Goal: Task Accomplishment & Management: Use online tool/utility

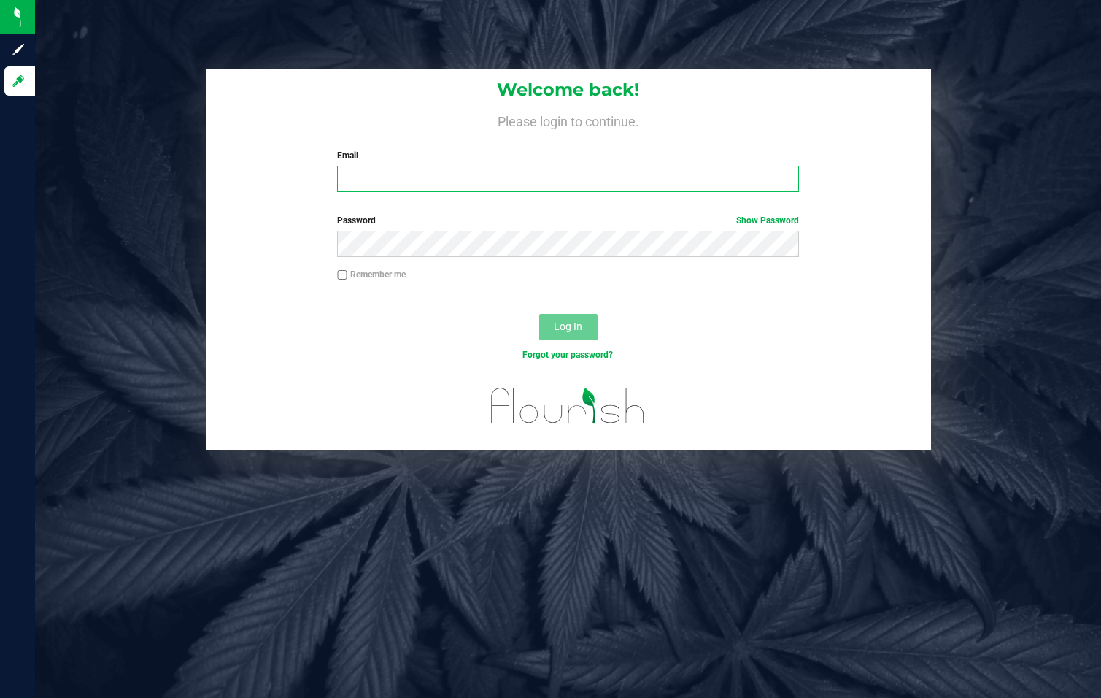
click at [409, 187] on input "Email" at bounding box center [568, 179] width 462 height 26
type input "[EMAIL_ADDRESS][DOMAIN_NAME]"
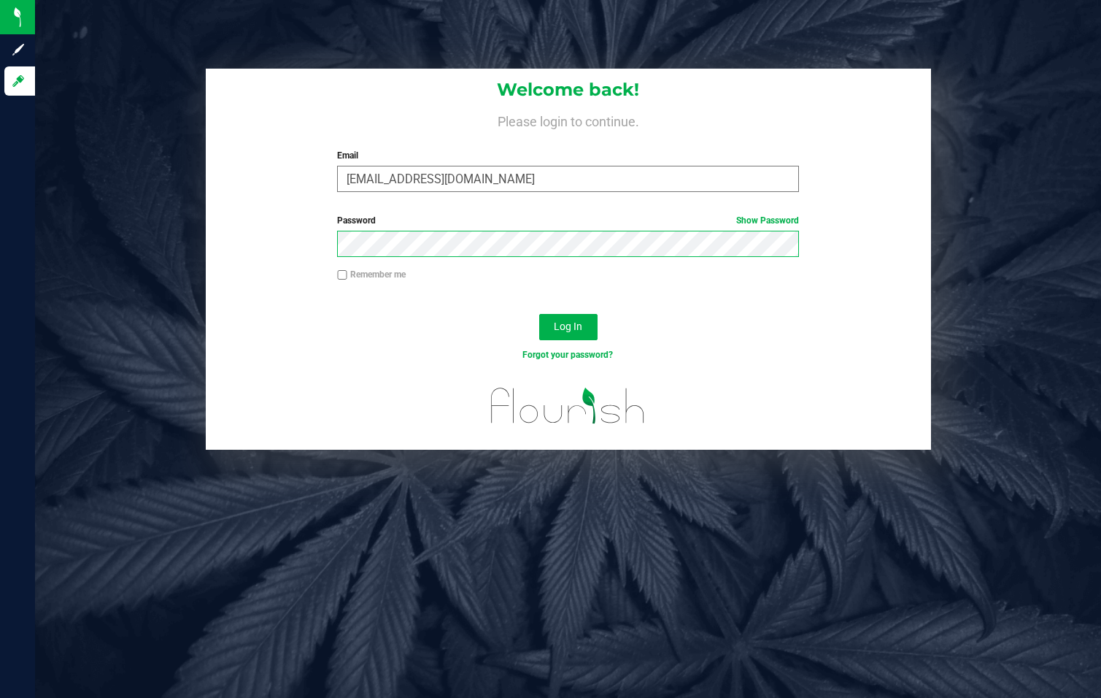
click at [539, 314] on button "Log In" at bounding box center [568, 327] width 58 height 26
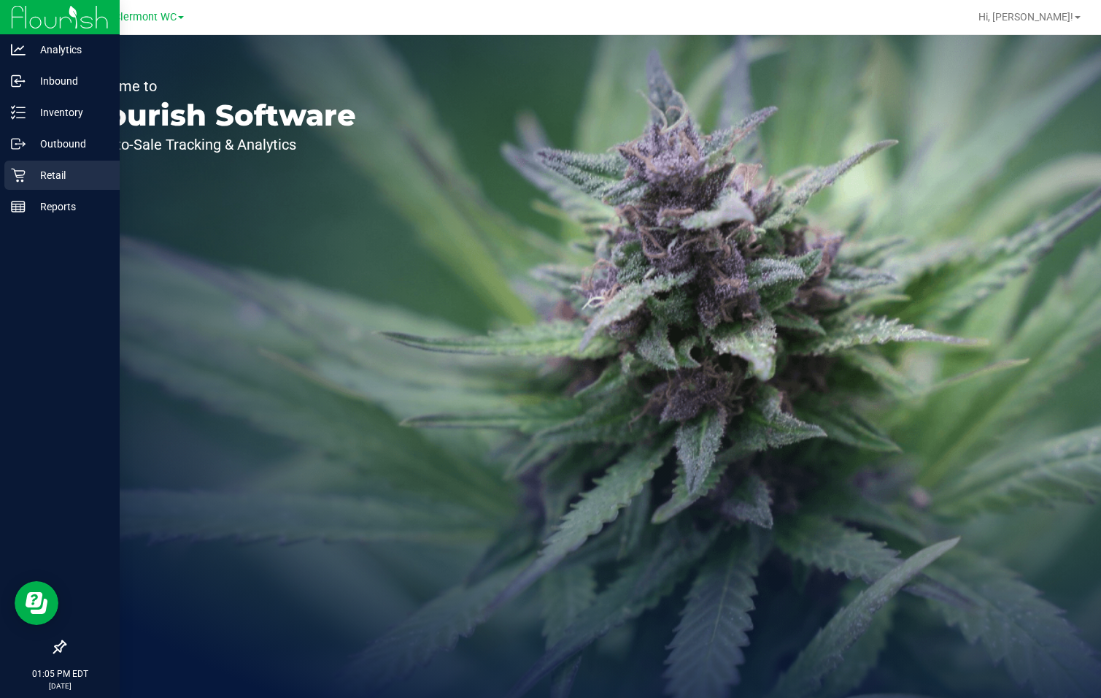
click at [26, 189] on div "Retail" at bounding box center [61, 175] width 115 height 29
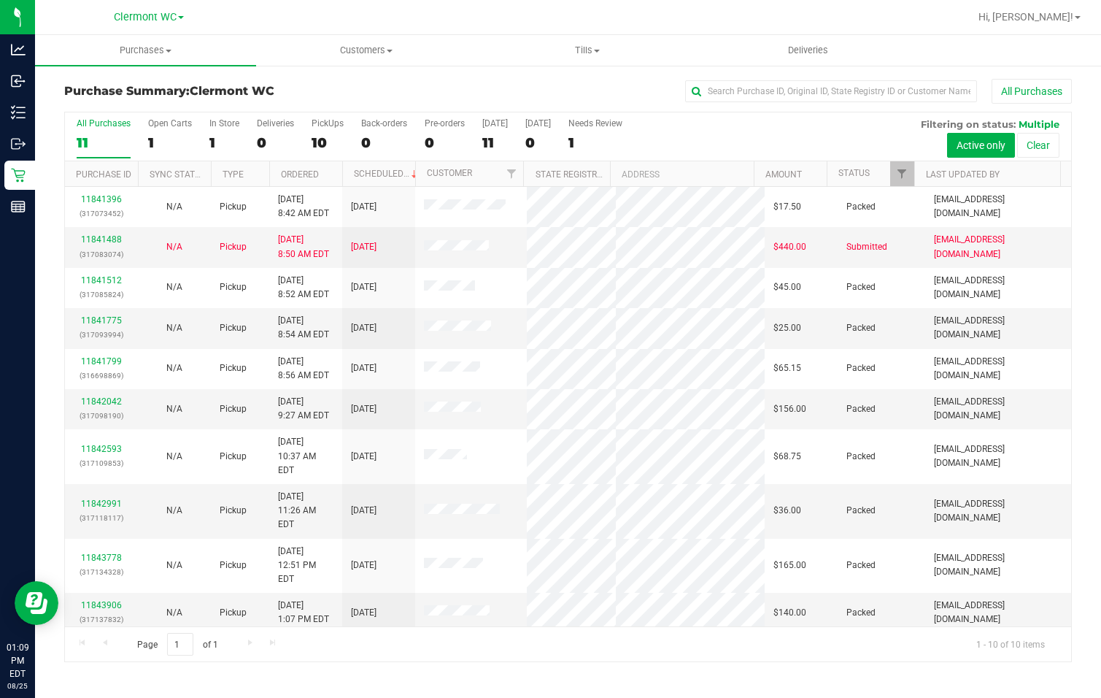
click at [96, 135] on div "11" at bounding box center [104, 142] width 54 height 17
click at [0, 0] on input "All Purchases 11" at bounding box center [0, 0] width 0 height 0
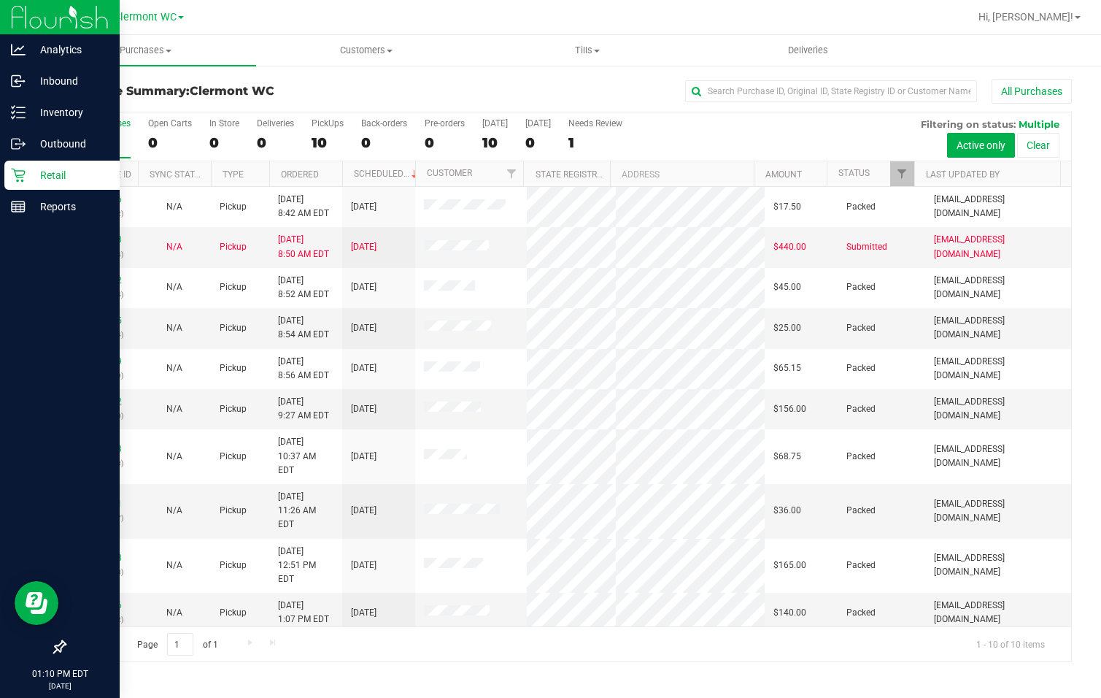
click at [21, 166] on div "Retail" at bounding box center [61, 175] width 115 height 29
click at [3, 101] on link "Inventory" at bounding box center [60, 113] width 120 height 31
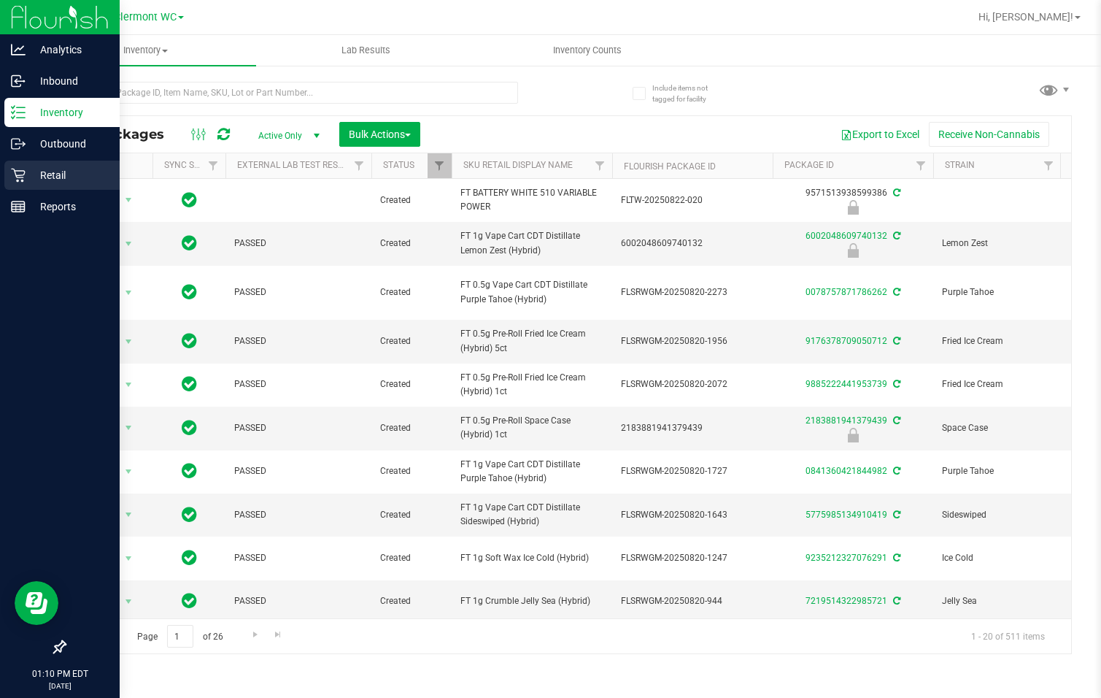
click at [26, 175] on p "Retail" at bounding box center [70, 175] width 88 height 18
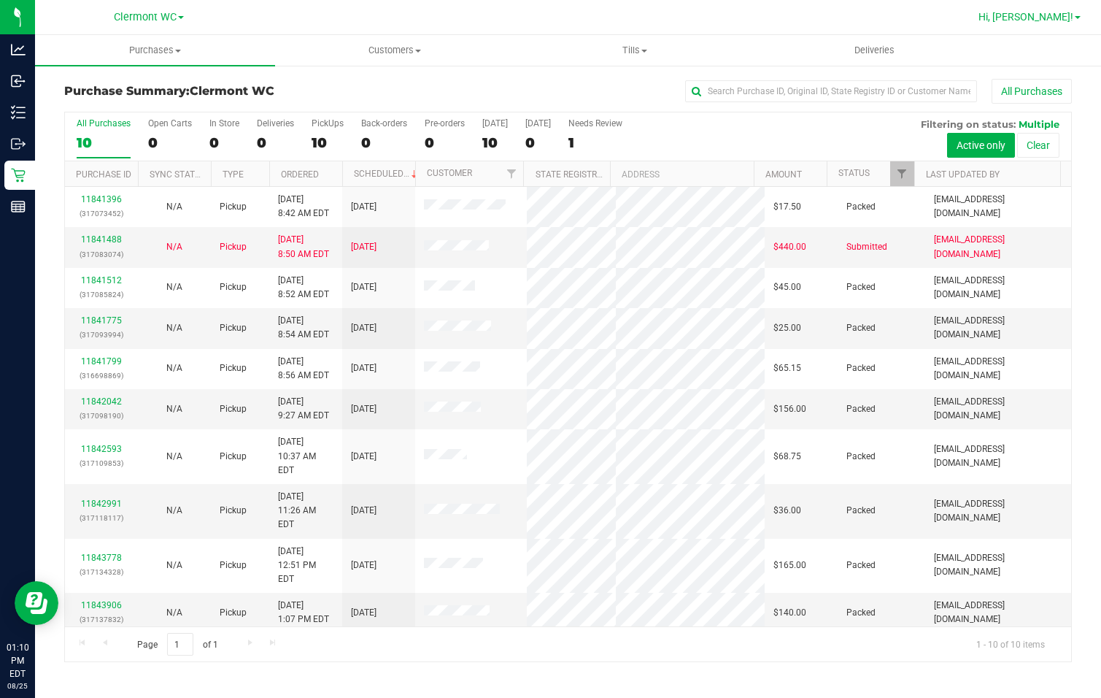
click at [1069, 19] on span "Hi, [PERSON_NAME]!" at bounding box center [1026, 17] width 95 height 12
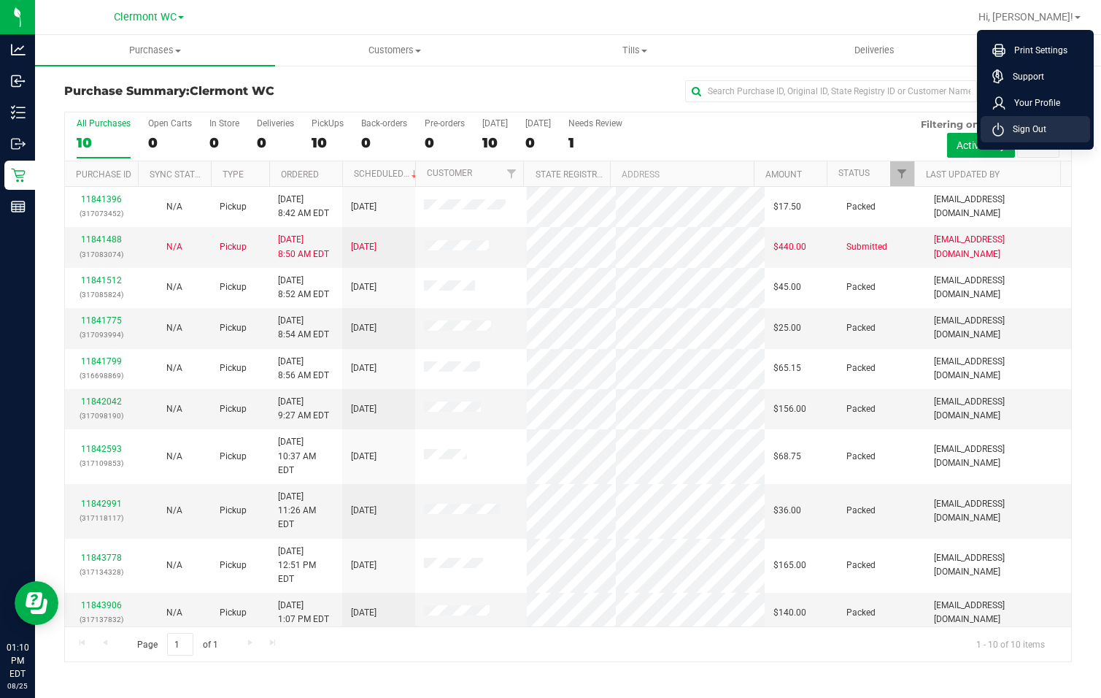
click at [1052, 126] on li "Sign Out" at bounding box center [1035, 129] width 109 height 26
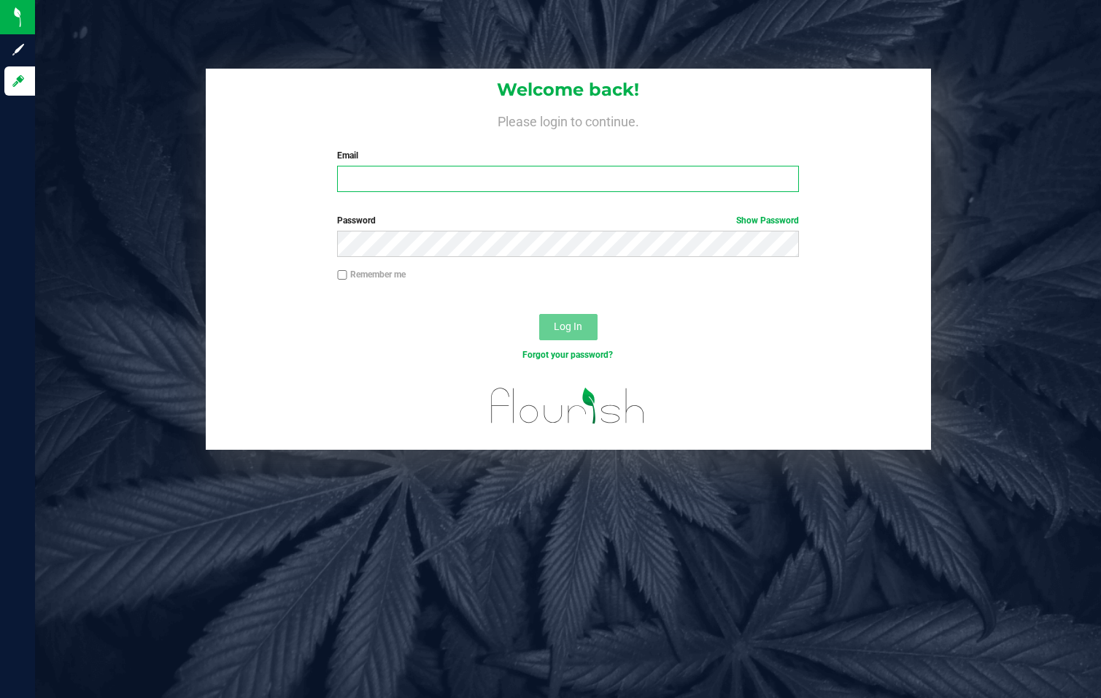
click at [355, 183] on input "Email" at bounding box center [568, 179] width 462 height 26
type input "[EMAIL_ADDRESS][DOMAIN_NAME]"
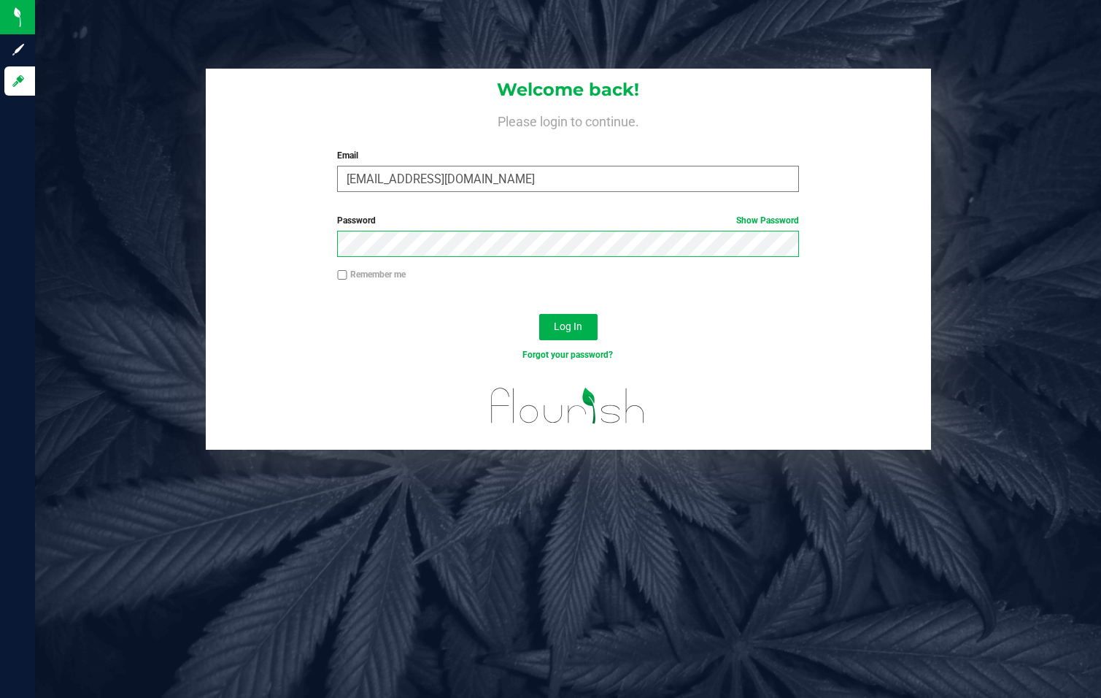
click at [539, 314] on button "Log In" at bounding box center [568, 327] width 58 height 26
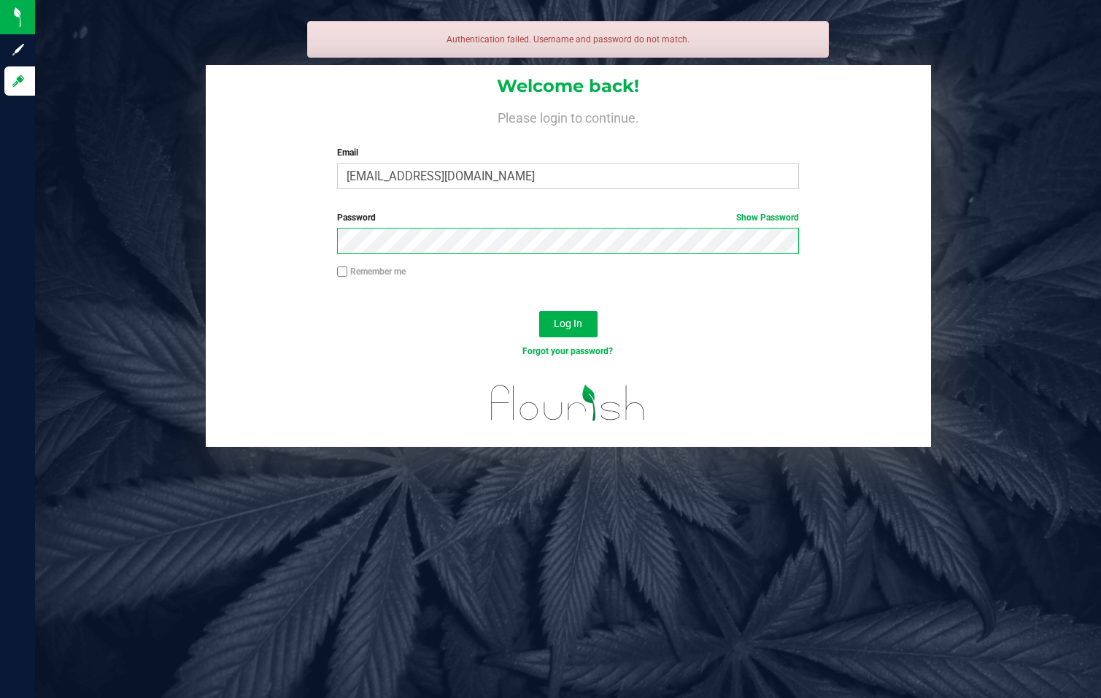
click at [539, 311] on button "Log In" at bounding box center [568, 324] width 58 height 26
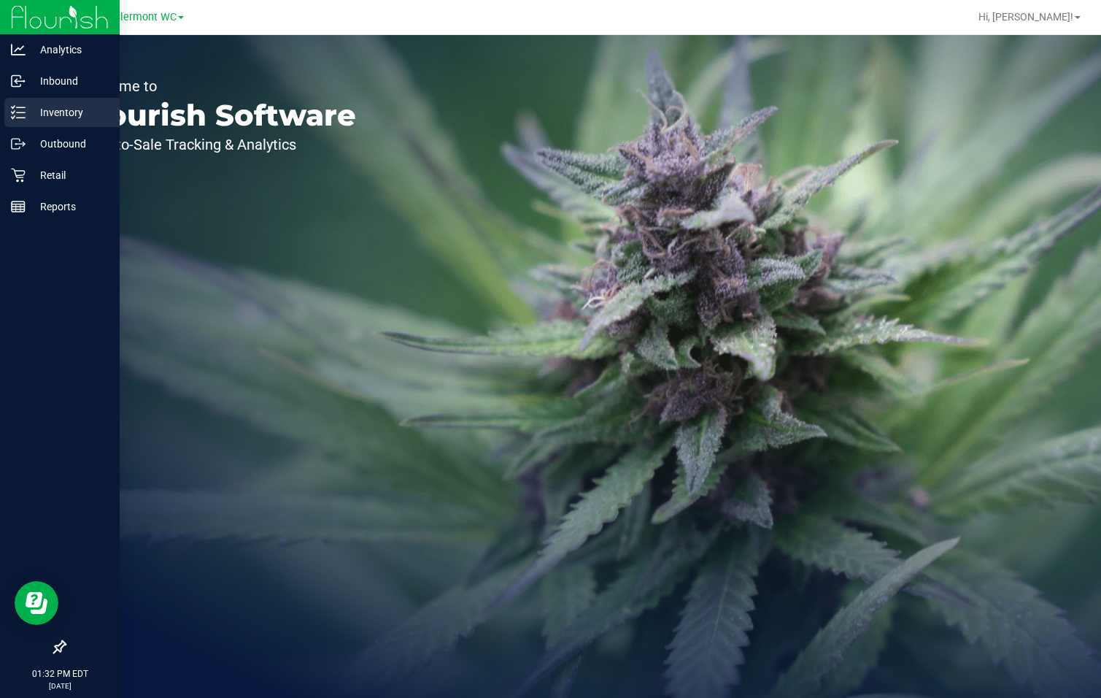
click at [19, 106] on icon at bounding box center [18, 112] width 15 height 15
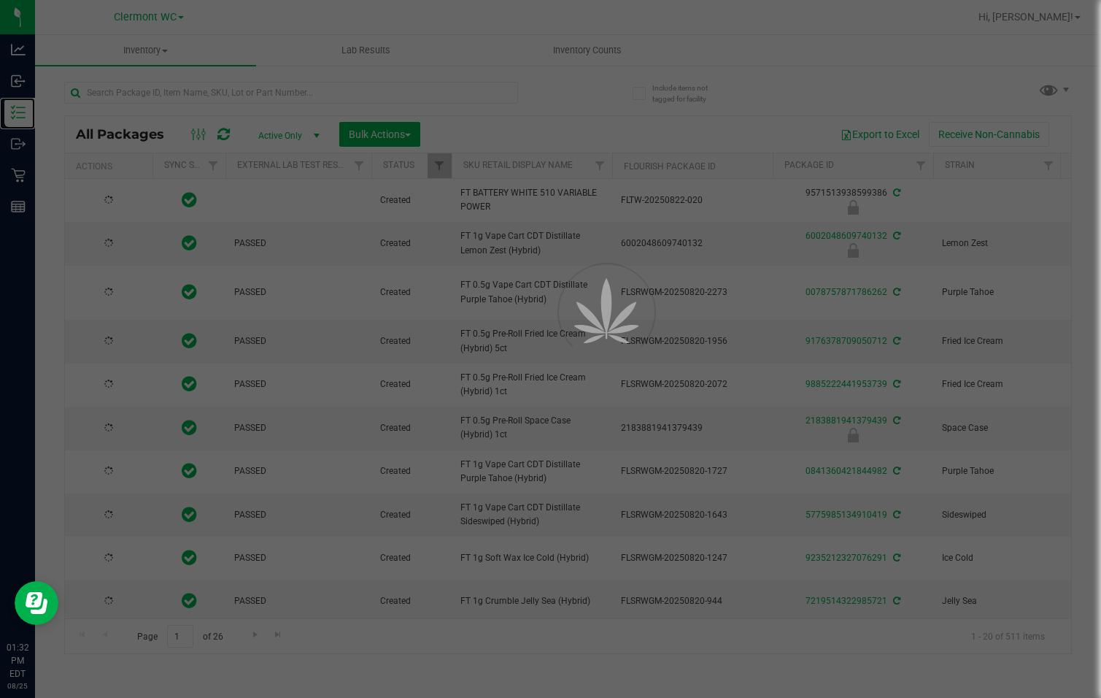
type input "[DATE]"
click at [293, 85] on div at bounding box center [550, 349] width 1101 height 698
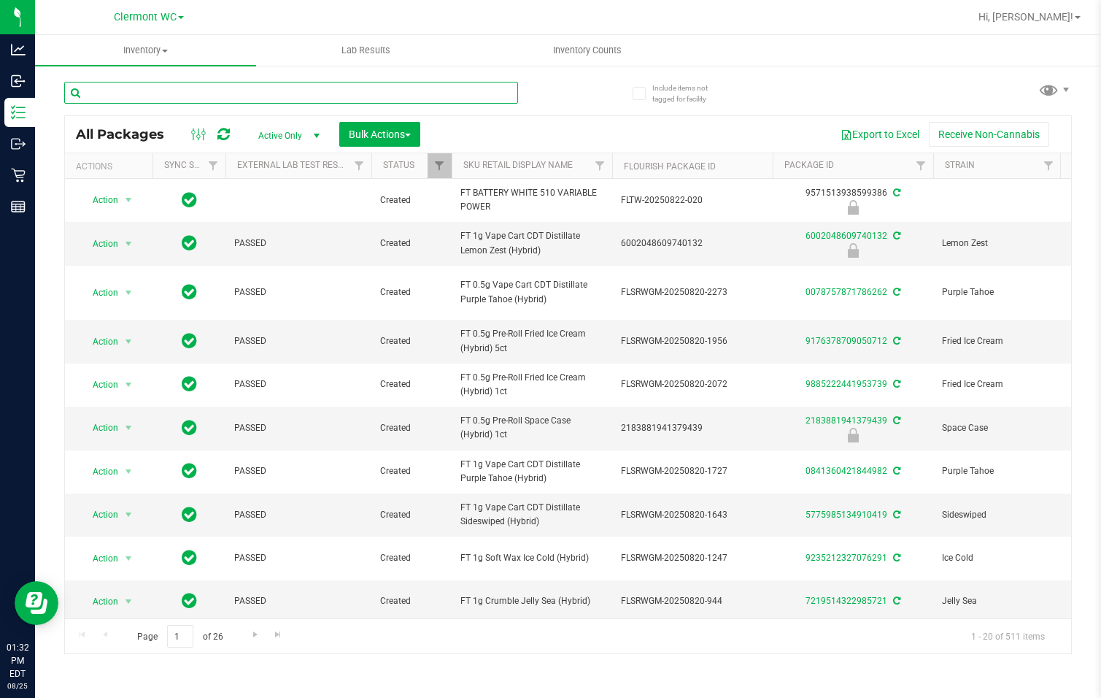
click at [293, 86] on input "text" at bounding box center [291, 93] width 454 height 22
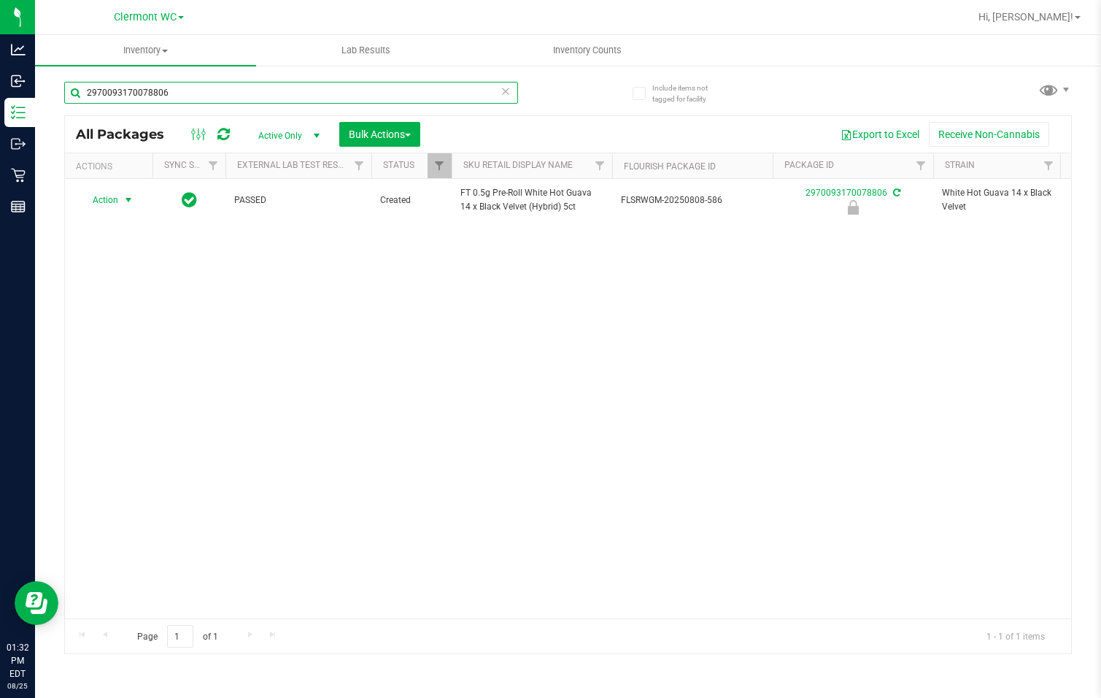
type input "2970093170078806"
click at [109, 207] on span "Action" at bounding box center [99, 200] width 39 height 20
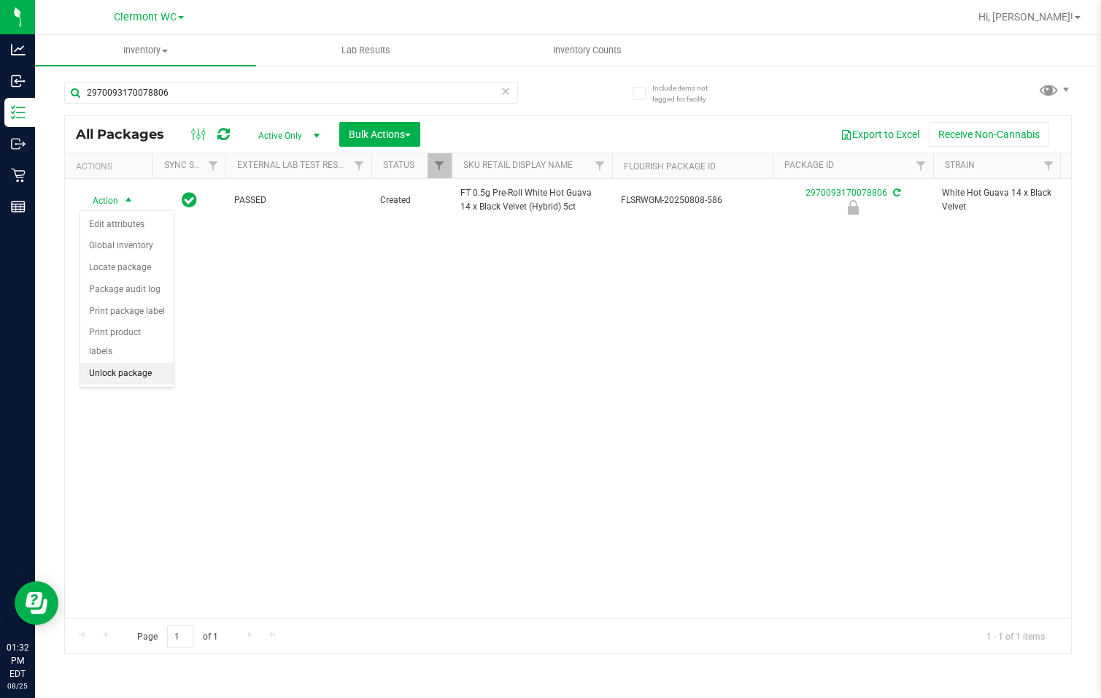
click at [121, 363] on li "Unlock package" at bounding box center [126, 374] width 93 height 22
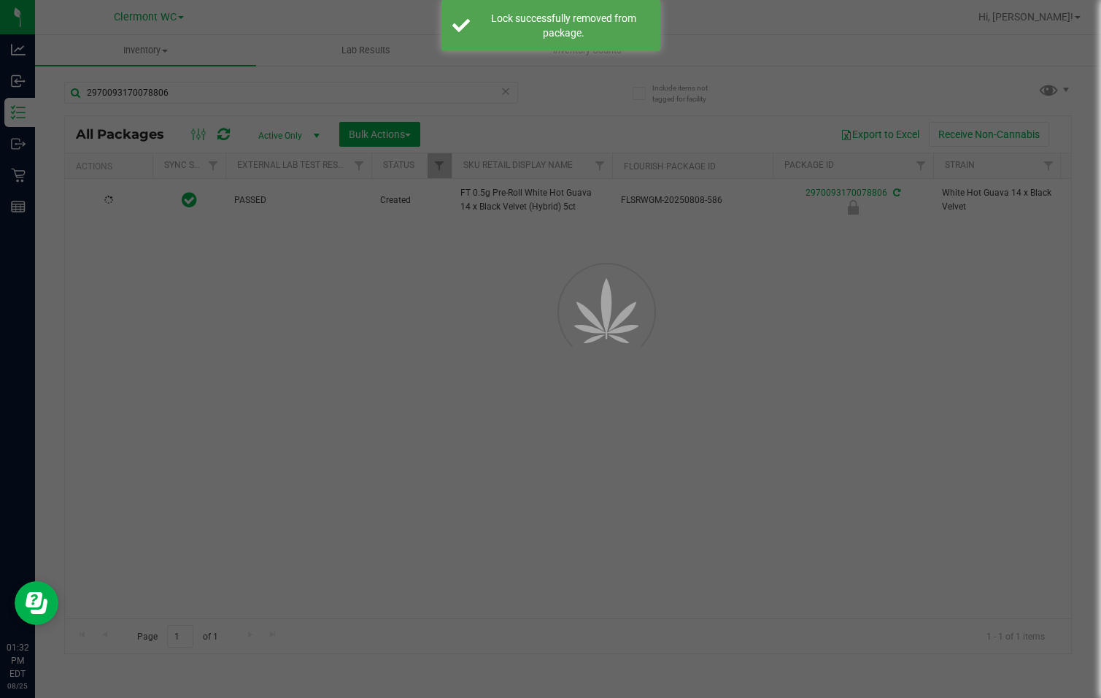
click at [200, 321] on div at bounding box center [550, 349] width 1101 height 698
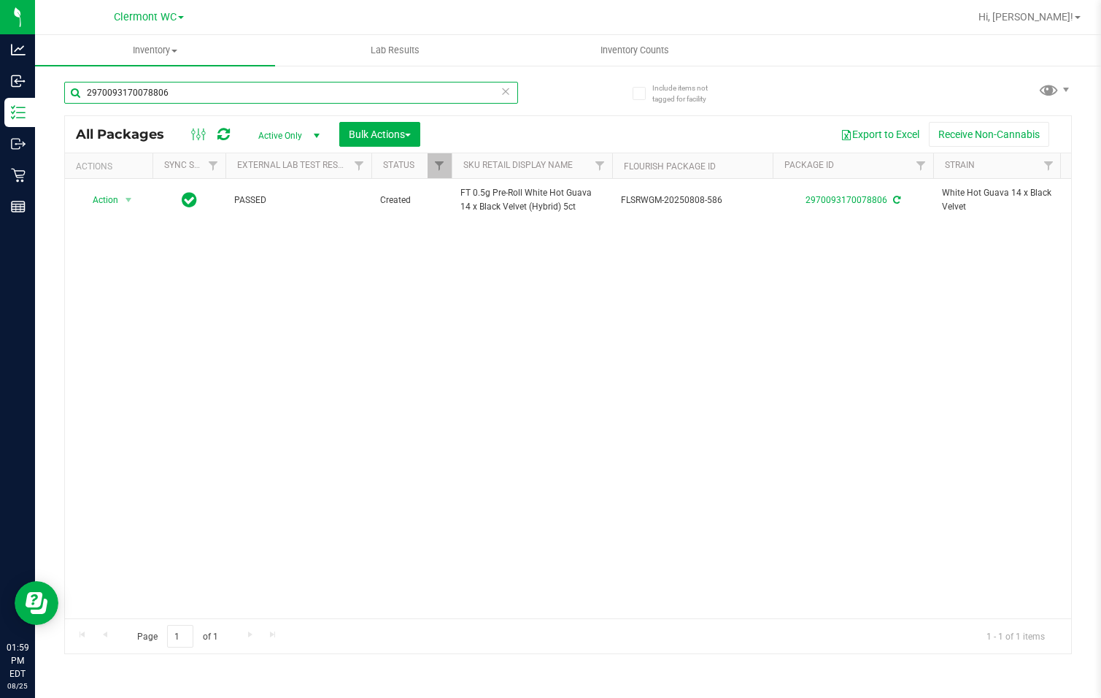
drag, startPoint x: 212, startPoint y: 90, endPoint x: -21, endPoint y: 89, distance: 233.5
click at [0, 89] on html "Analytics Inbound Inventory Outbound Retail Reports 01:59 PM EDT [DATE] 08/25 […" at bounding box center [550, 349] width 1101 height 698
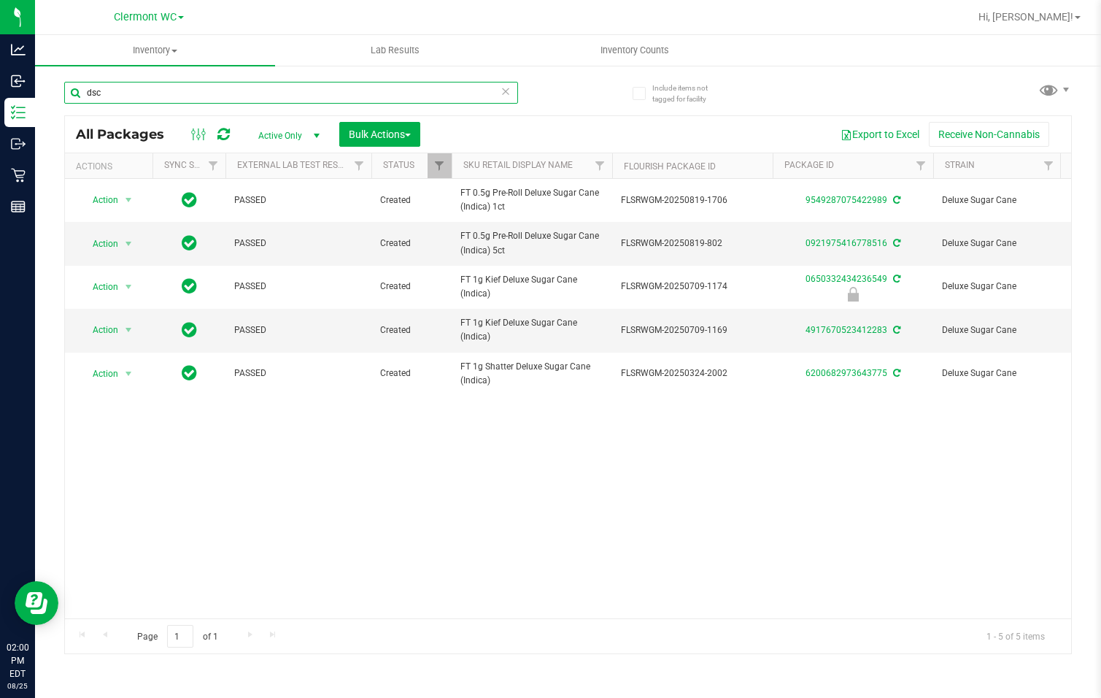
type input "dsc"
click at [768, 524] on div "Action Action Adjust qty Create package Edit attributes Global inventory Locate…" at bounding box center [568, 398] width 1006 height 439
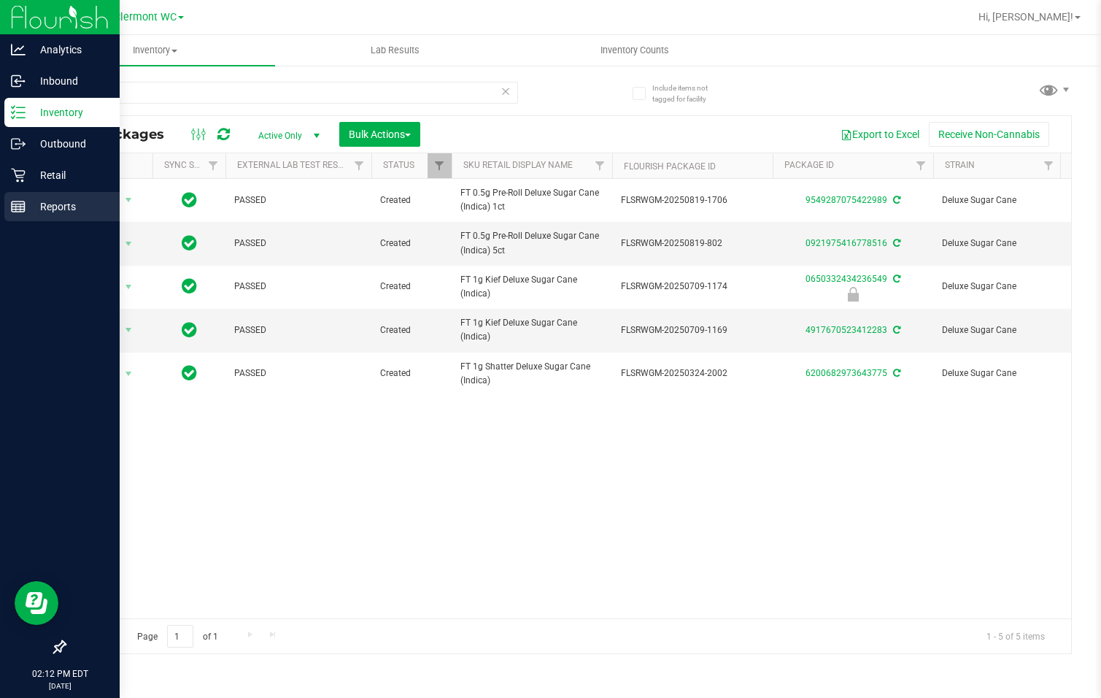
click at [23, 193] on div "Reports" at bounding box center [61, 206] width 115 height 29
click at [34, 169] on p "Retail" at bounding box center [70, 175] width 88 height 18
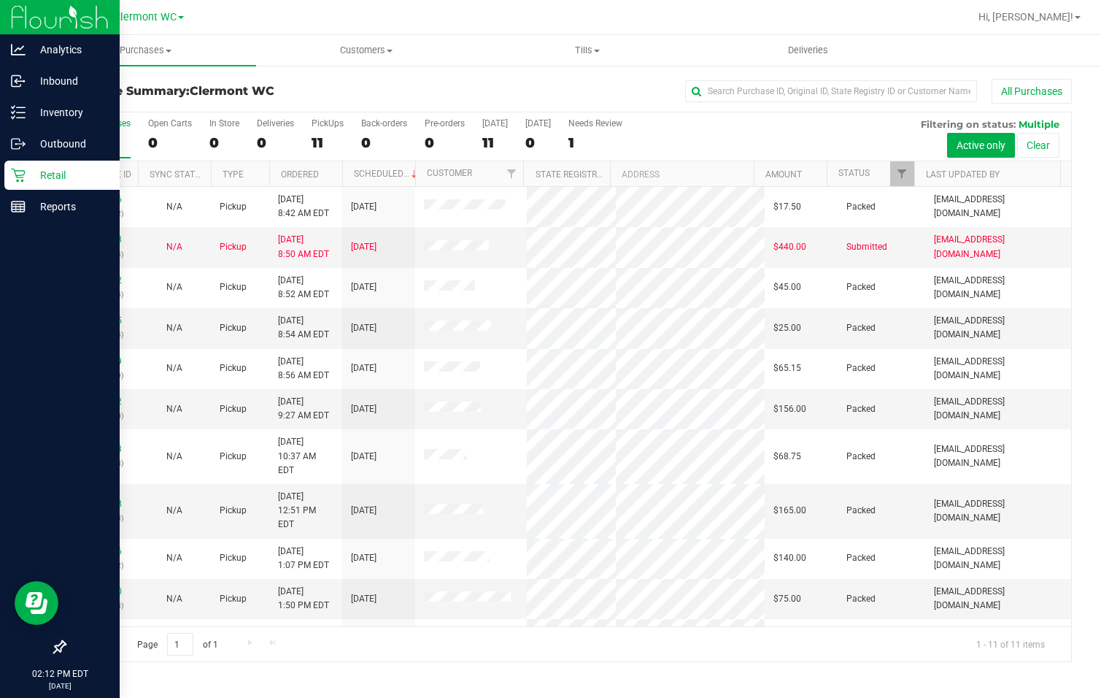
scroll to position [4, 0]
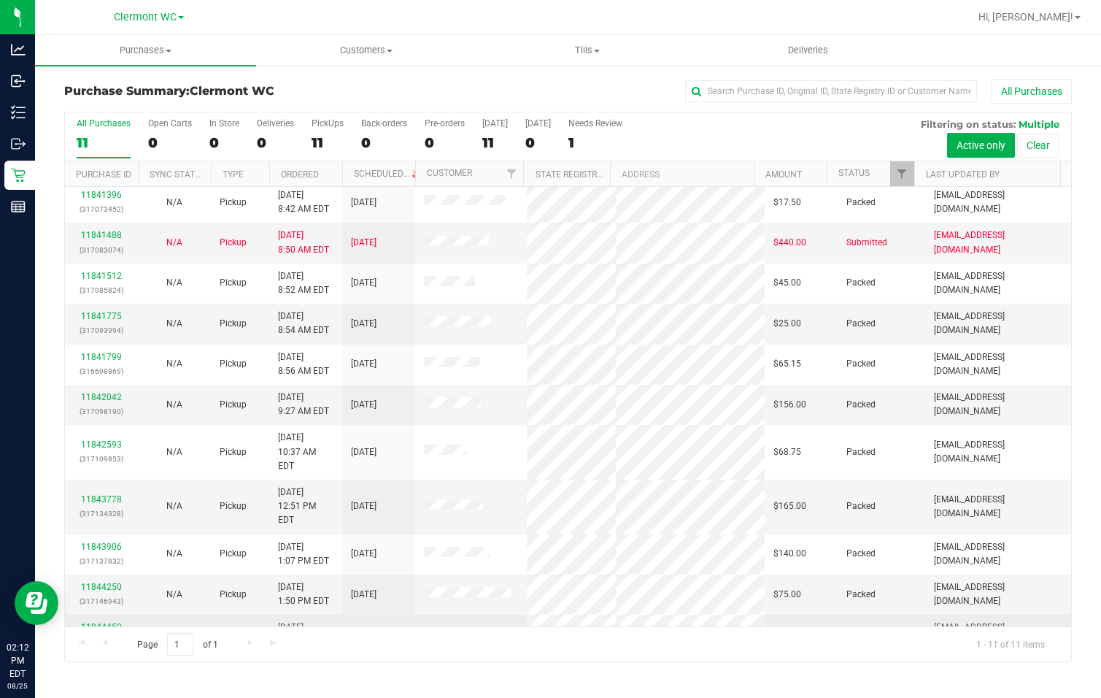
click at [100, 622] on link "11844450" at bounding box center [101, 627] width 41 height 10
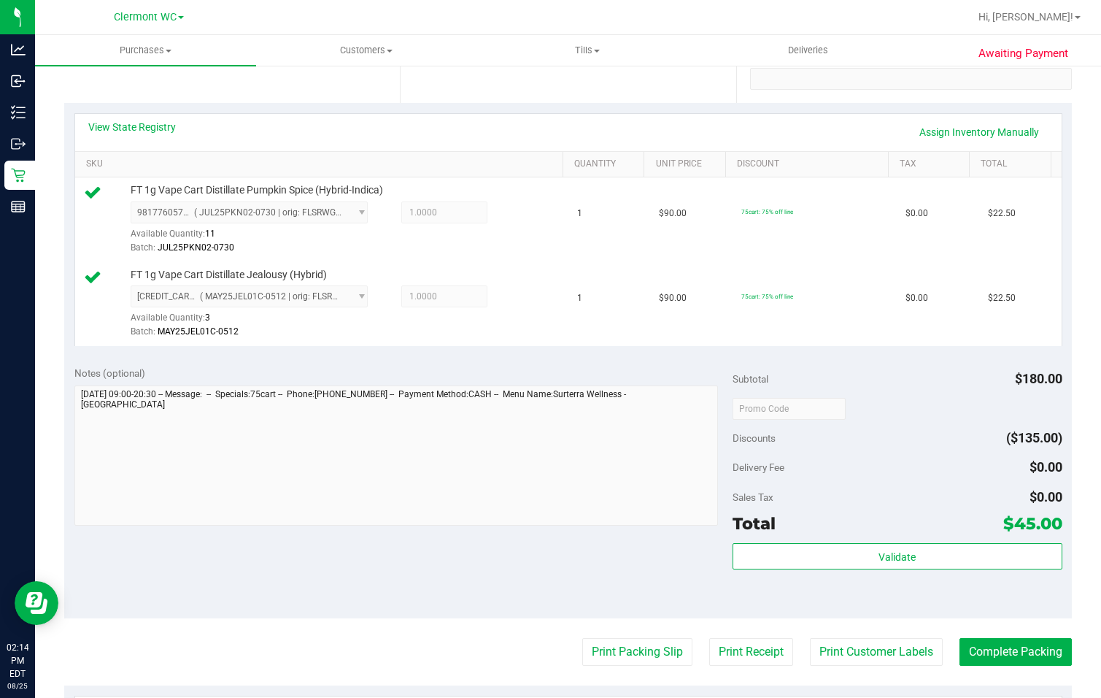
scroll to position [315, 0]
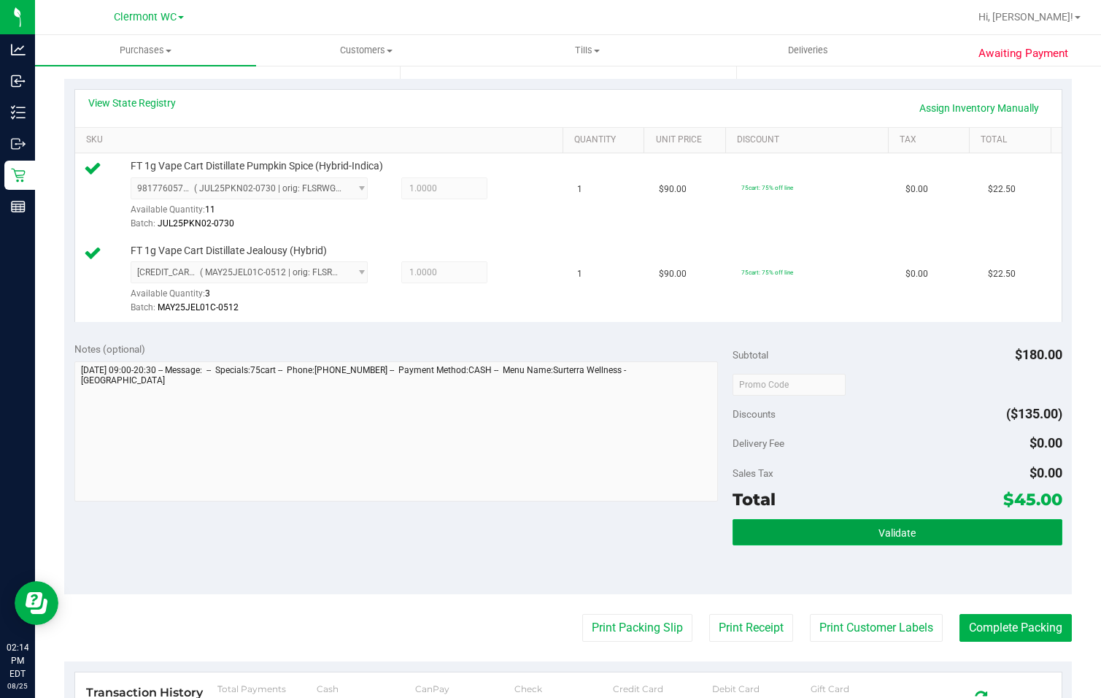
click at [856, 542] on button "Validate" at bounding box center [897, 532] width 329 height 26
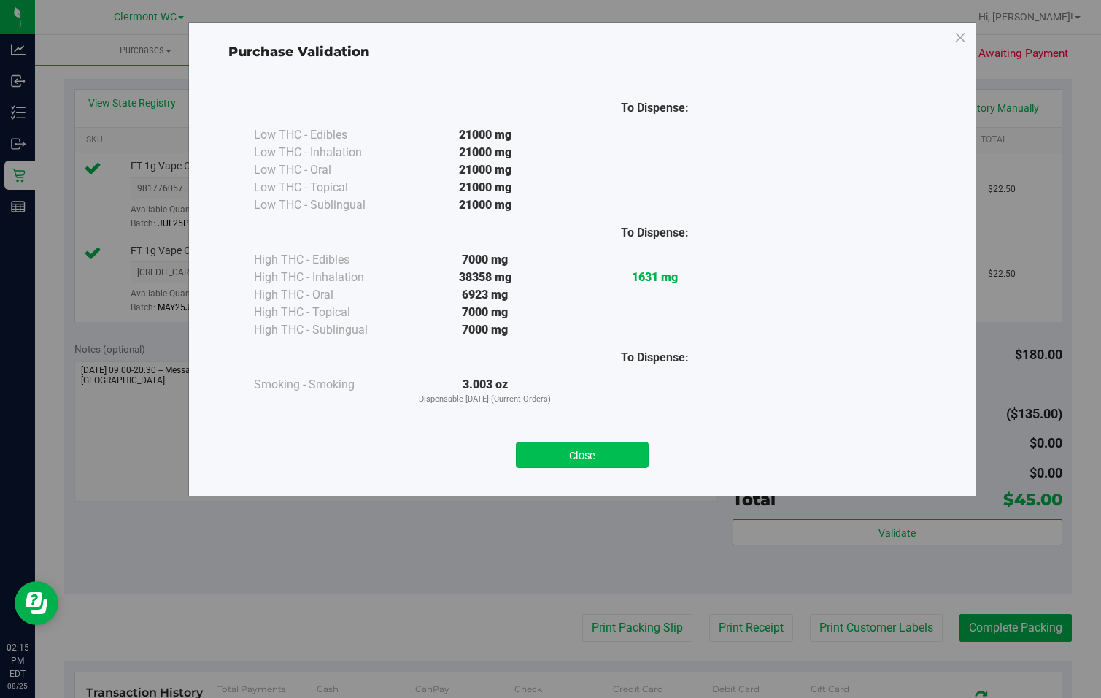
click at [636, 466] on button "Close" at bounding box center [582, 455] width 133 height 26
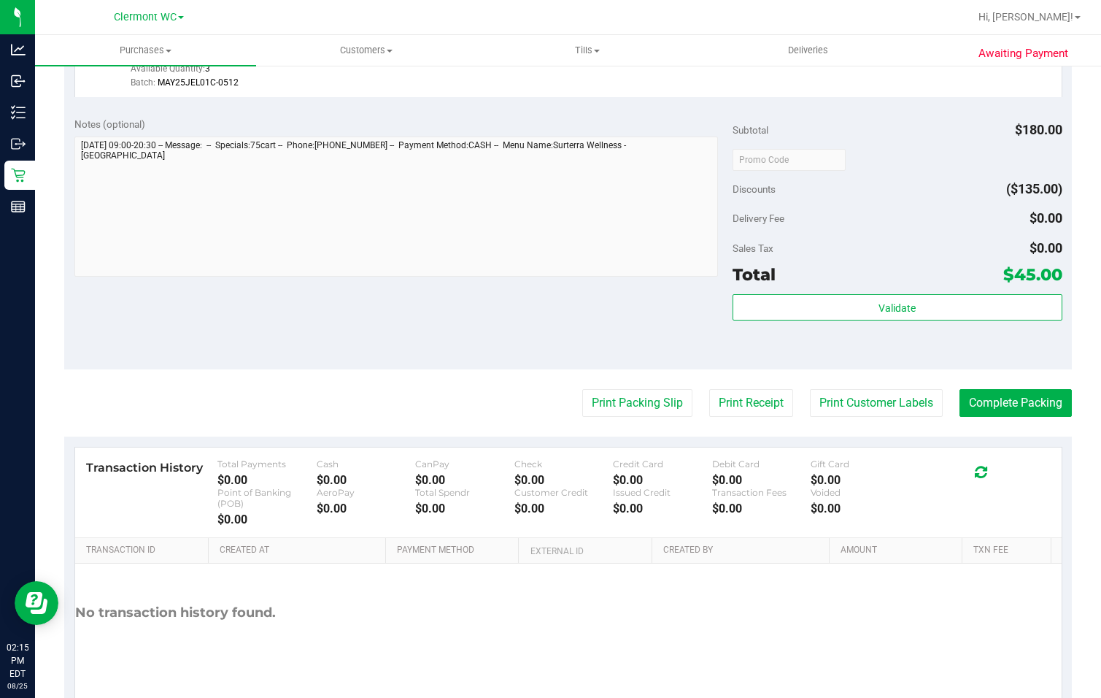
scroll to position [516, 0]
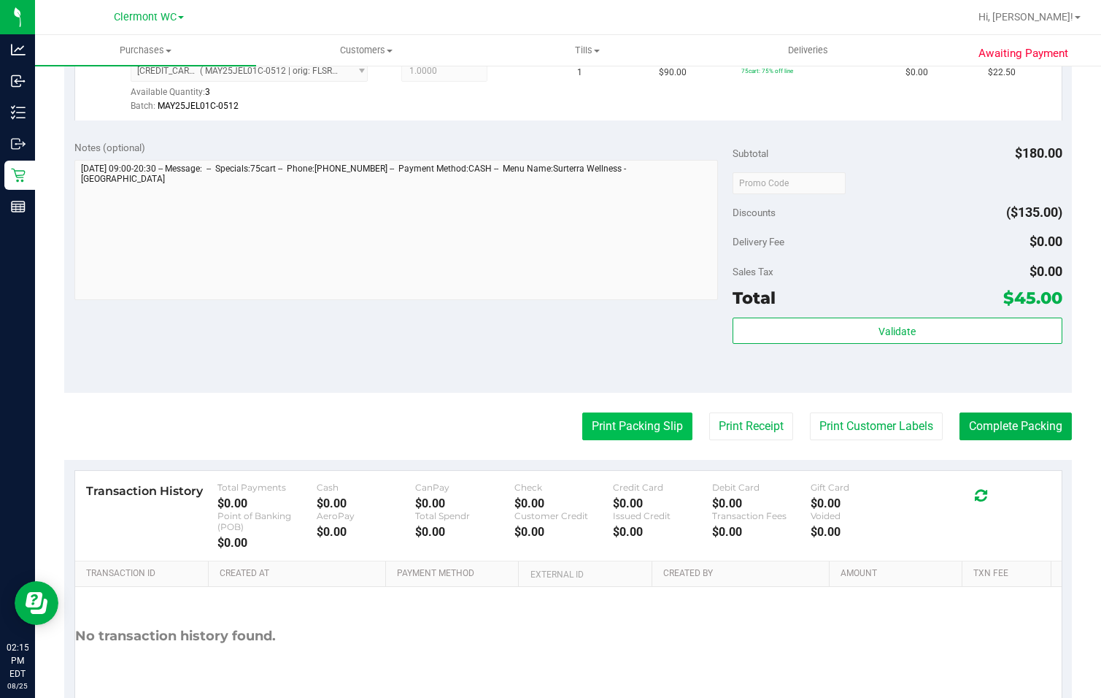
click at [643, 429] on button "Print Packing Slip" at bounding box center [637, 426] width 110 height 28
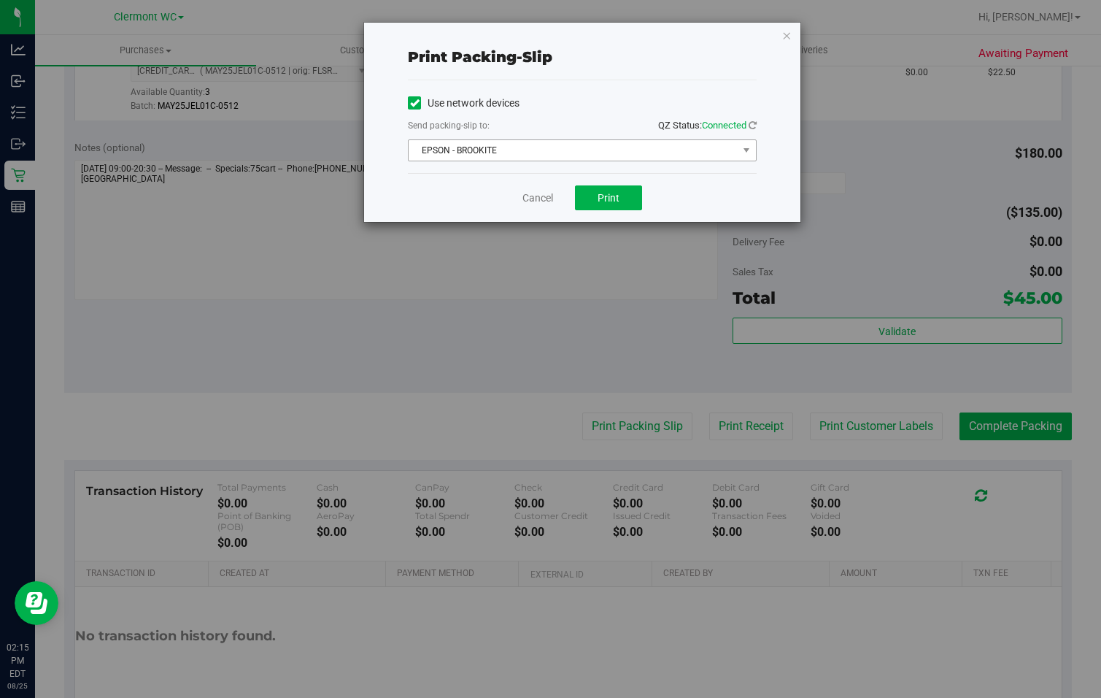
click at [655, 141] on span "EPSON - BROOKITE" at bounding box center [573, 150] width 329 height 20
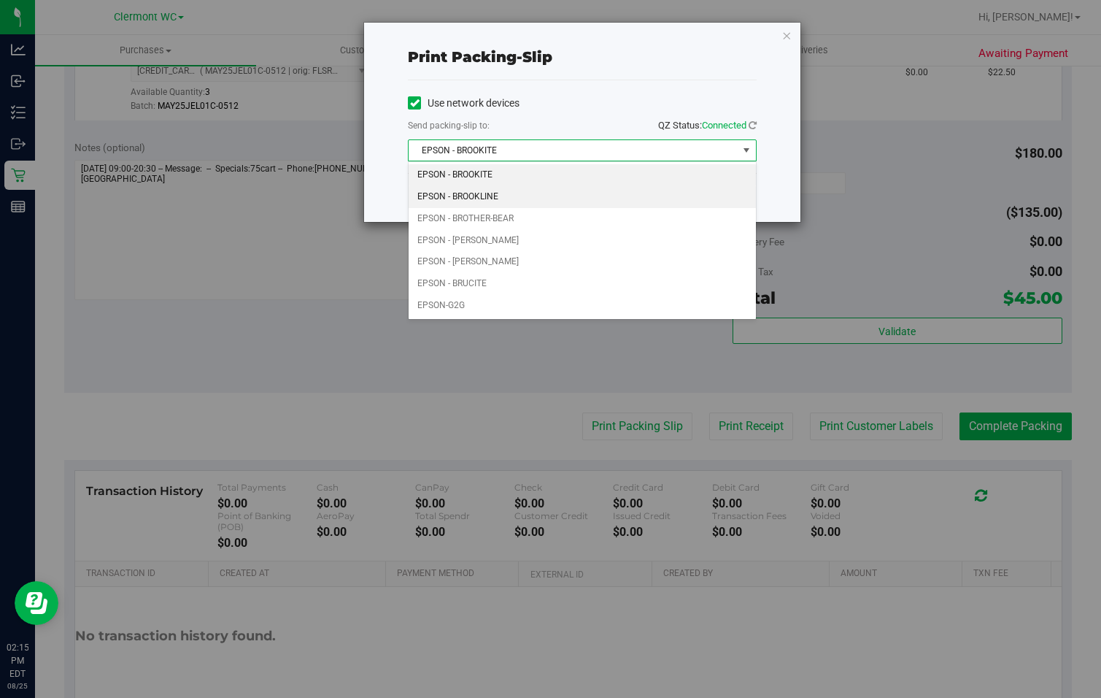
click at [545, 204] on li "EPSON - BROOKLINE" at bounding box center [582, 197] width 347 height 22
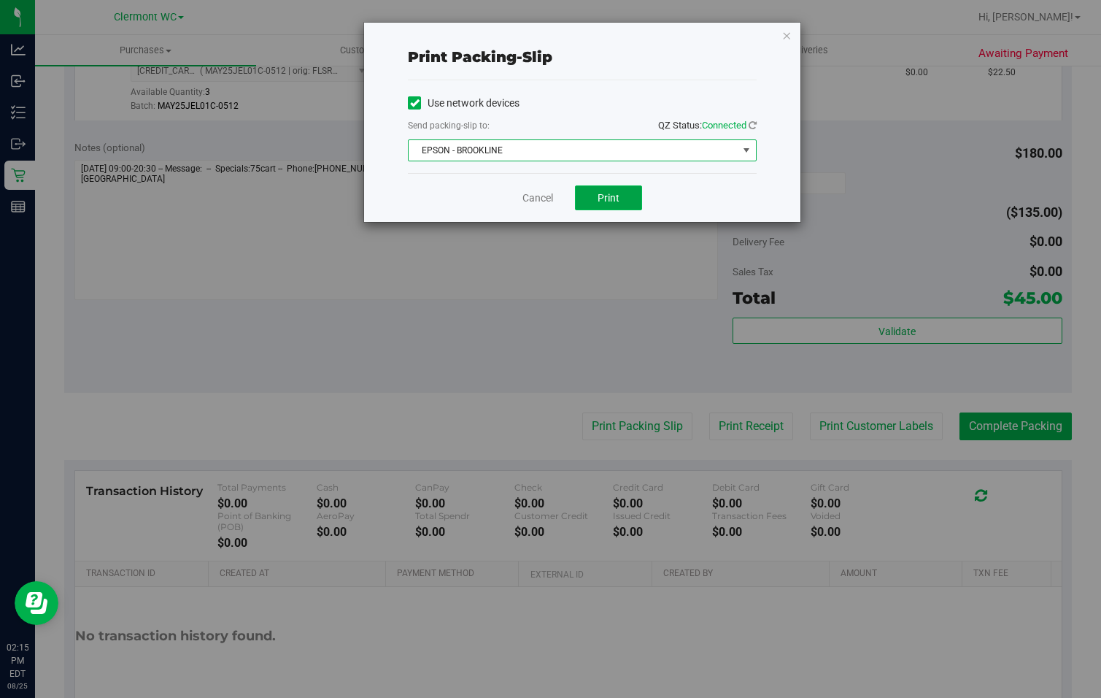
click at [608, 196] on span "Print" at bounding box center [609, 198] width 22 height 12
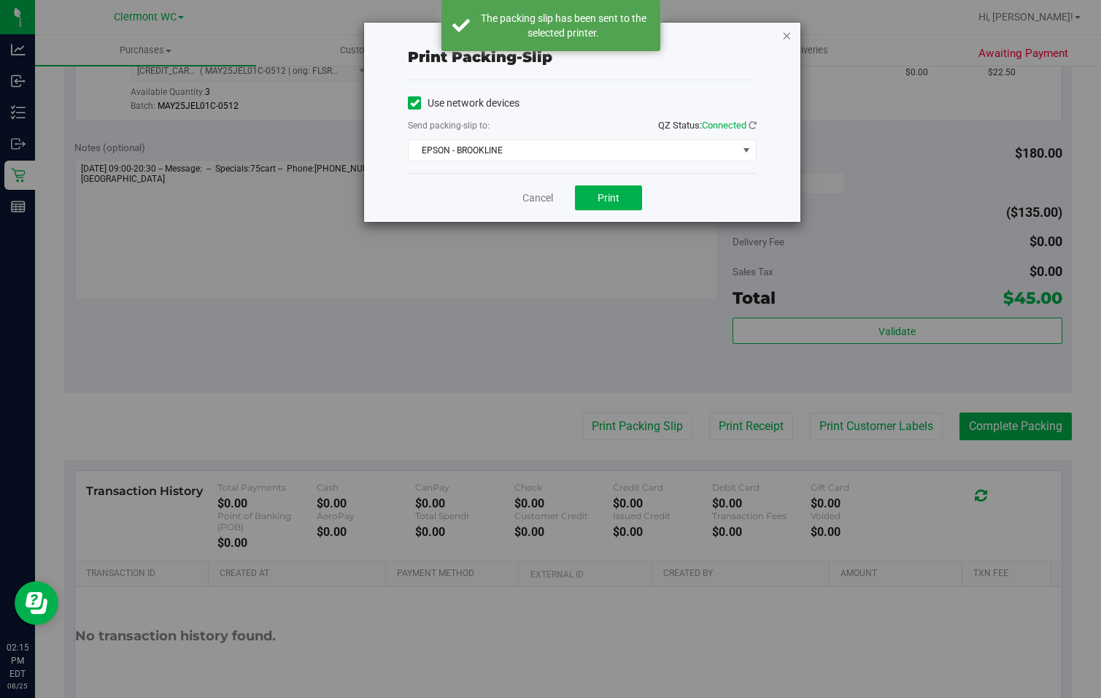
click at [790, 42] on icon "button" at bounding box center [787, 35] width 10 height 18
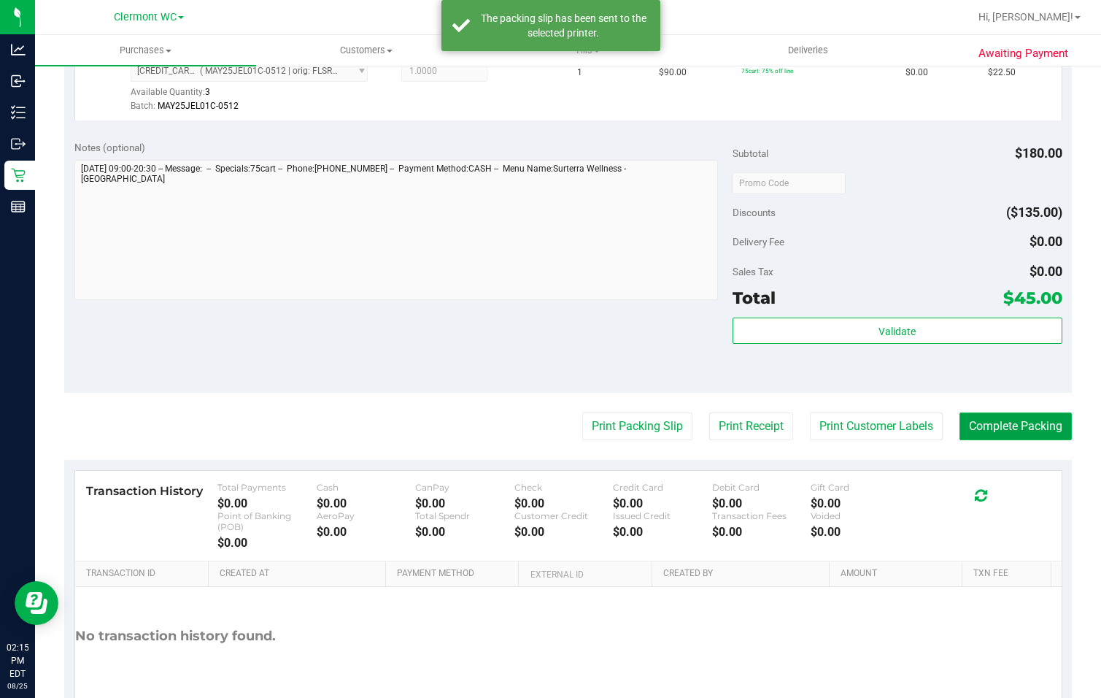
click at [994, 433] on button "Complete Packing" at bounding box center [1016, 426] width 112 height 28
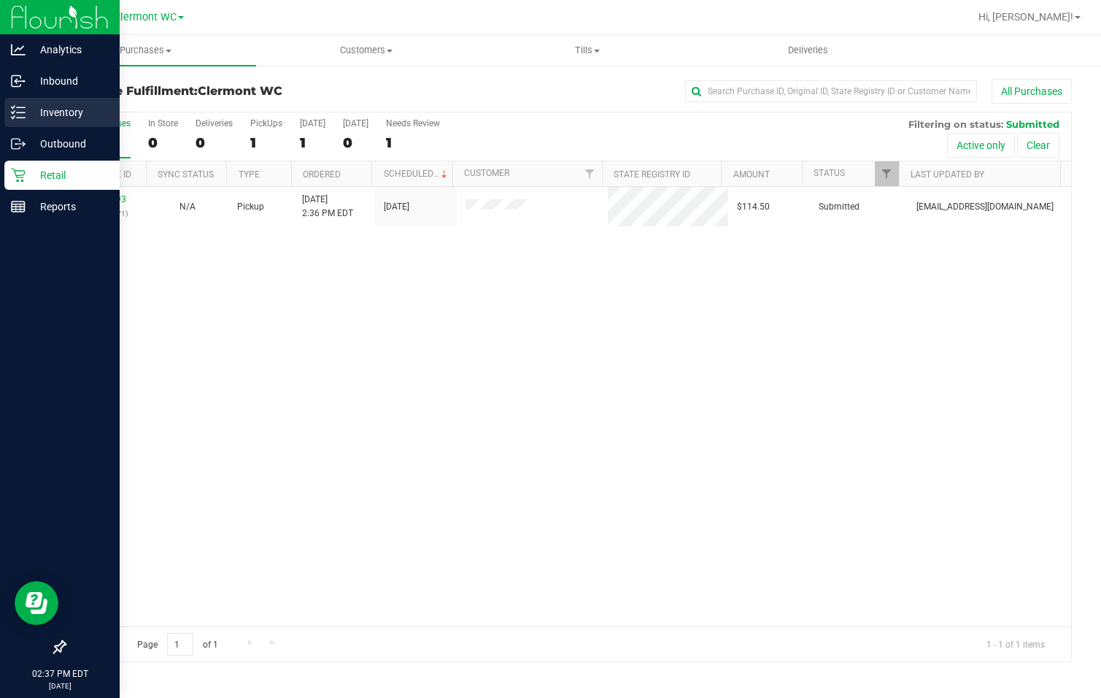
click at [22, 116] on icon at bounding box center [18, 112] width 15 height 15
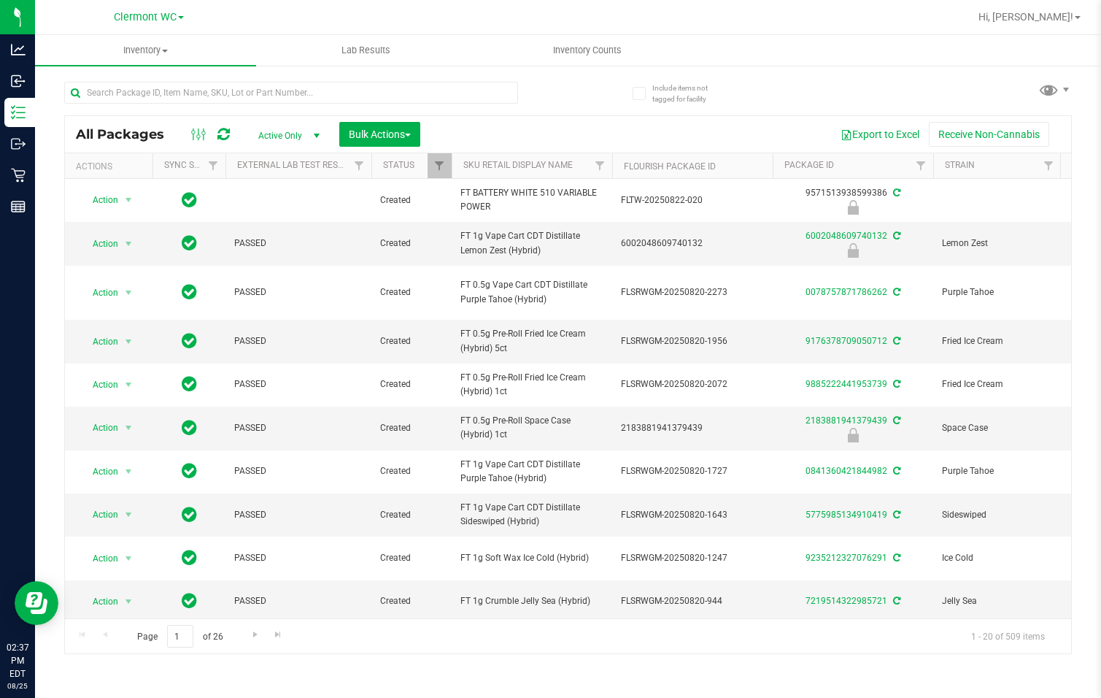
click at [323, 108] on div at bounding box center [291, 99] width 454 height 34
click at [317, 82] on input "text" at bounding box center [291, 93] width 454 height 22
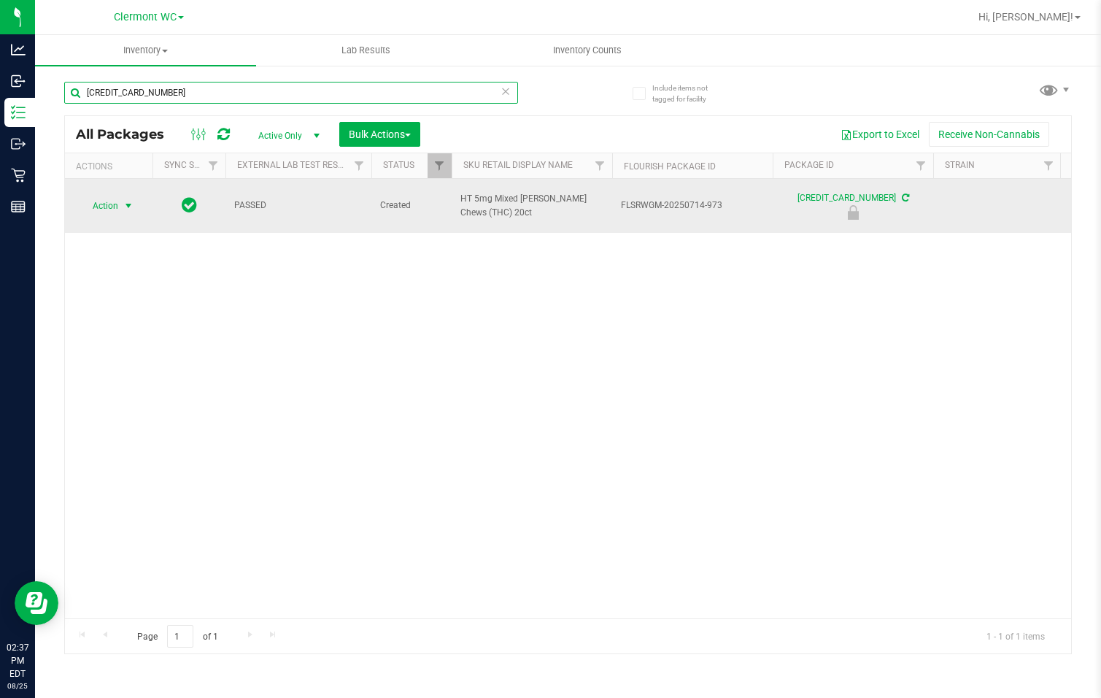
type input "[CREDIT_CARD_NUMBER]"
click at [109, 207] on span "Action" at bounding box center [99, 206] width 39 height 20
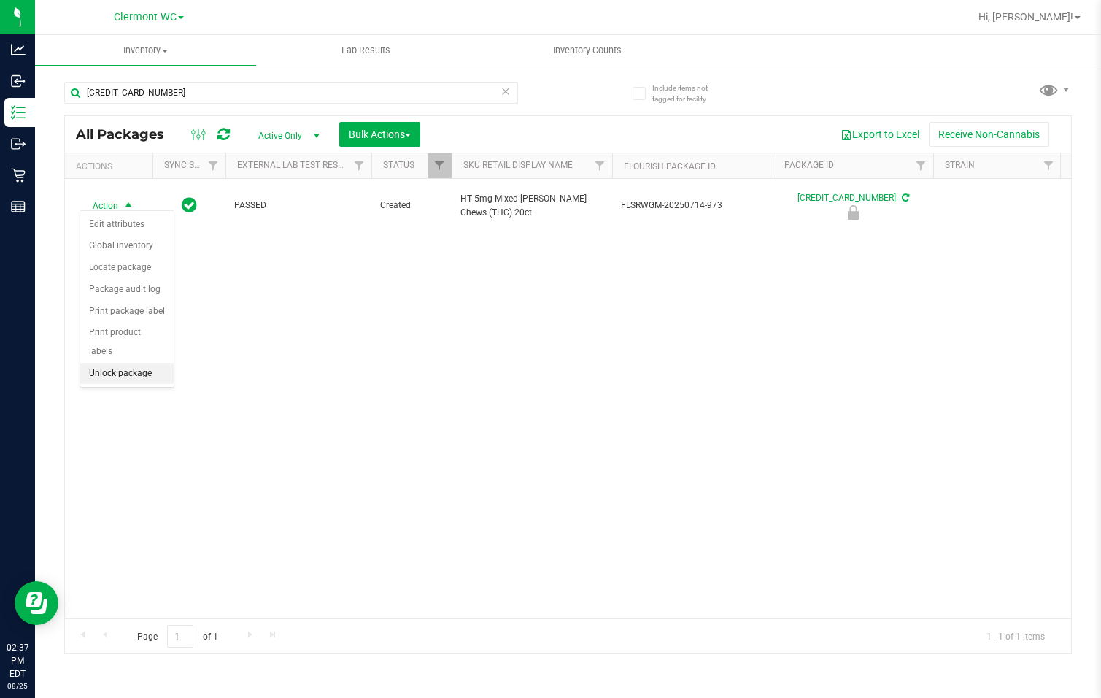
click at [121, 363] on li "Unlock package" at bounding box center [126, 374] width 93 height 22
